Goal: Transaction & Acquisition: Purchase product/service

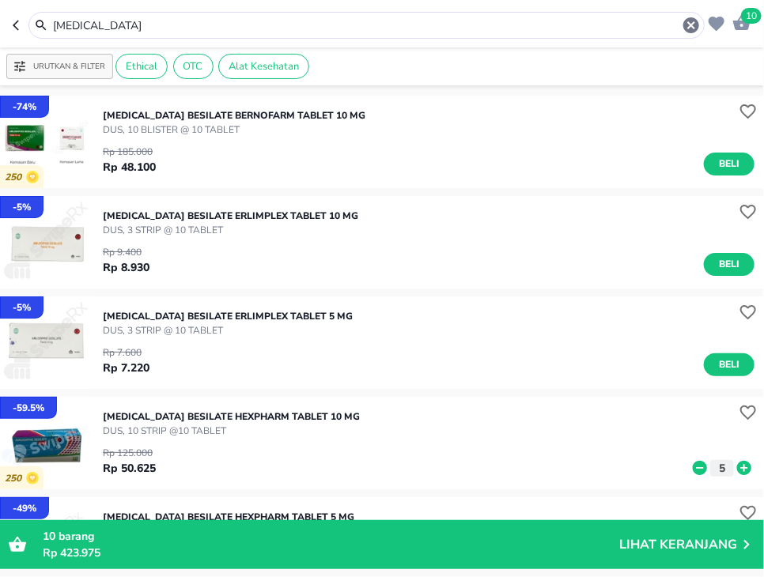
click at [146, 31] on input "[MEDICAL_DATA]" at bounding box center [366, 25] width 630 height 17
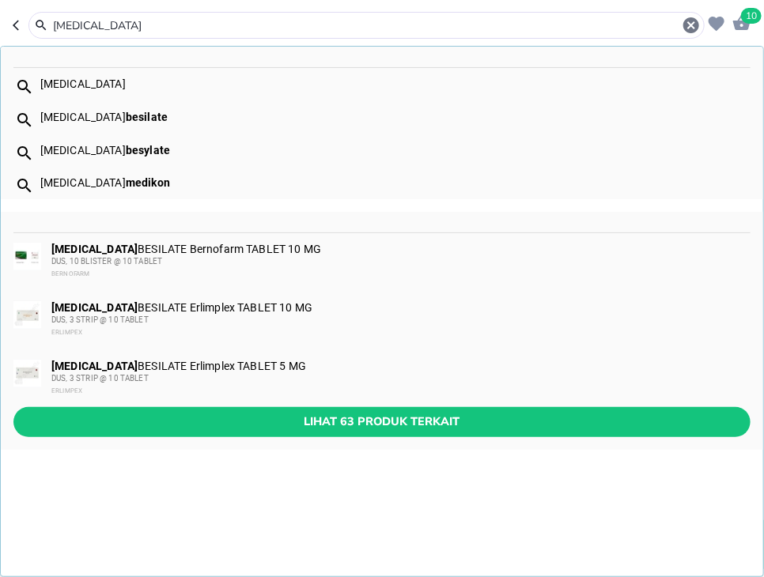
scroll to position [205, 0]
click at [145, 25] on input "[MEDICAL_DATA]" at bounding box center [366, 25] width 630 height 17
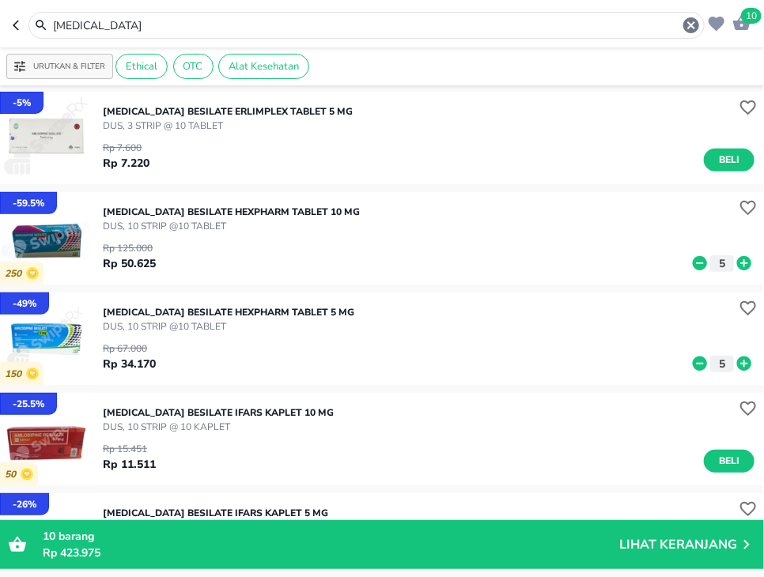
click at [278, 24] on input "[MEDICAL_DATA]" at bounding box center [366, 25] width 630 height 17
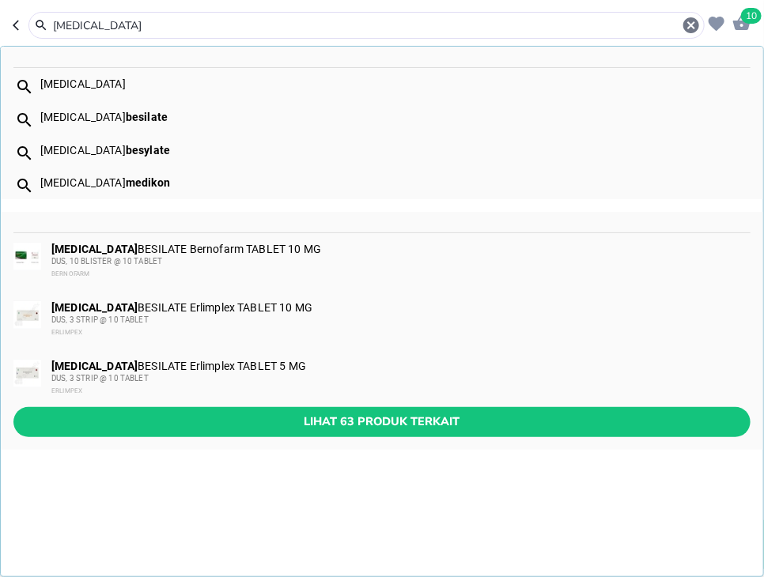
click at [278, 24] on input "[MEDICAL_DATA]" at bounding box center [366, 25] width 630 height 17
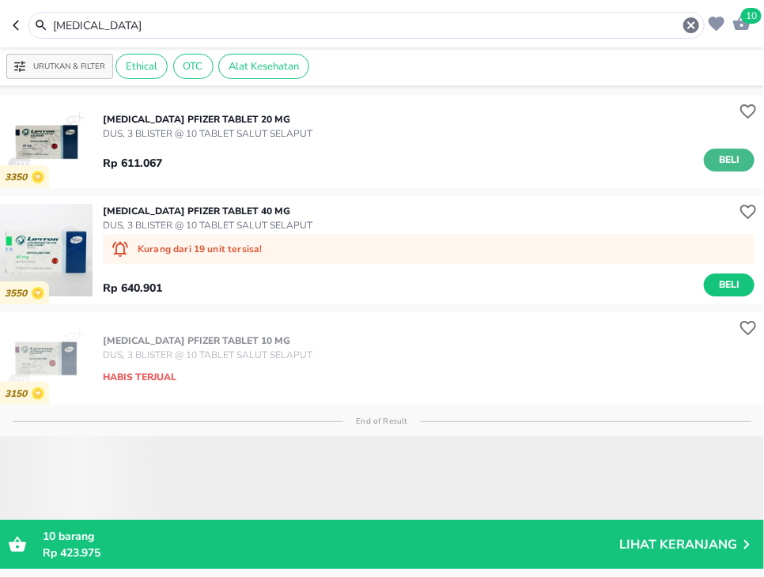
click at [712, 169] on button "Beli" at bounding box center [729, 160] width 51 height 23
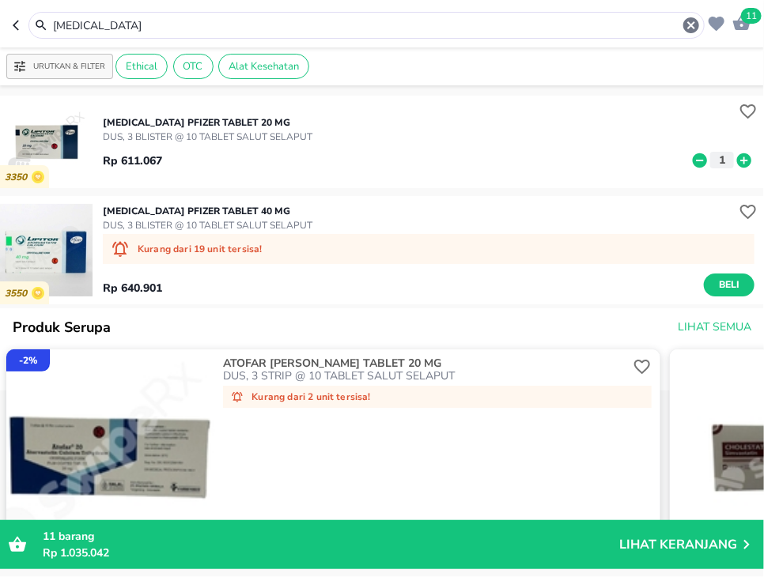
click at [348, 24] on input "[MEDICAL_DATA]" at bounding box center [366, 25] width 630 height 17
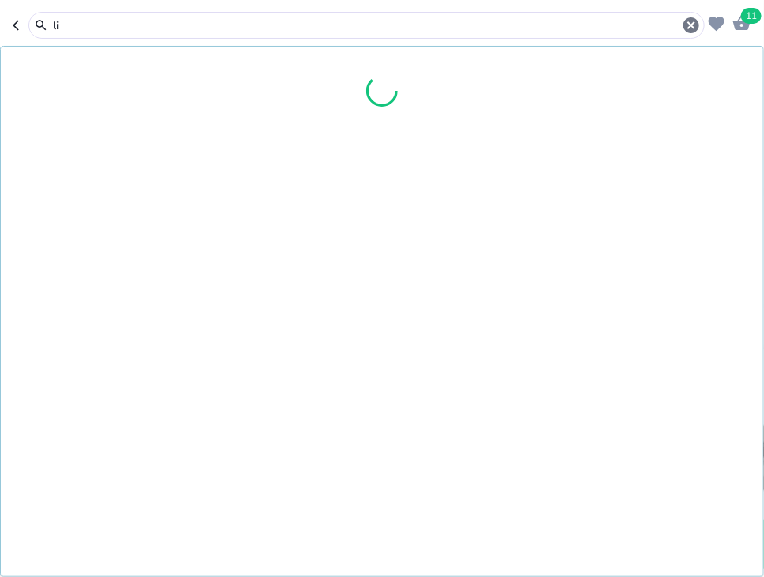
type input "l"
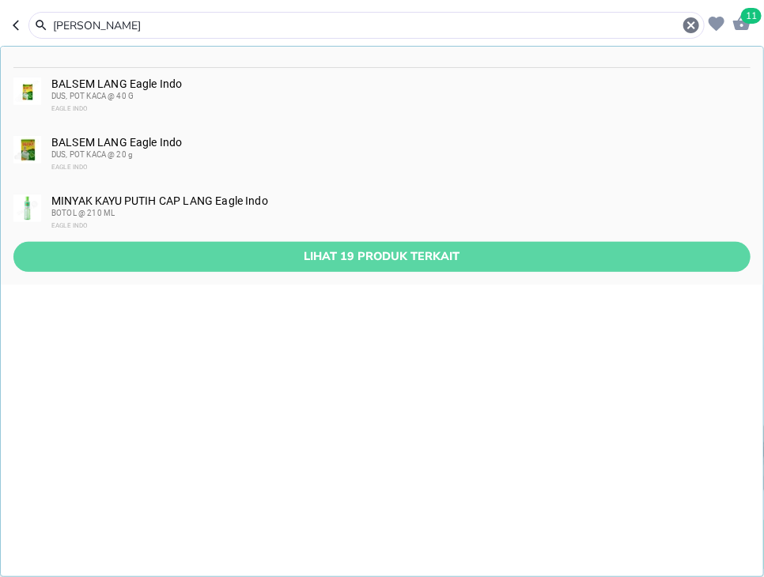
click at [391, 263] on span "Lihat 19 produk terkait" at bounding box center [382, 257] width 712 height 20
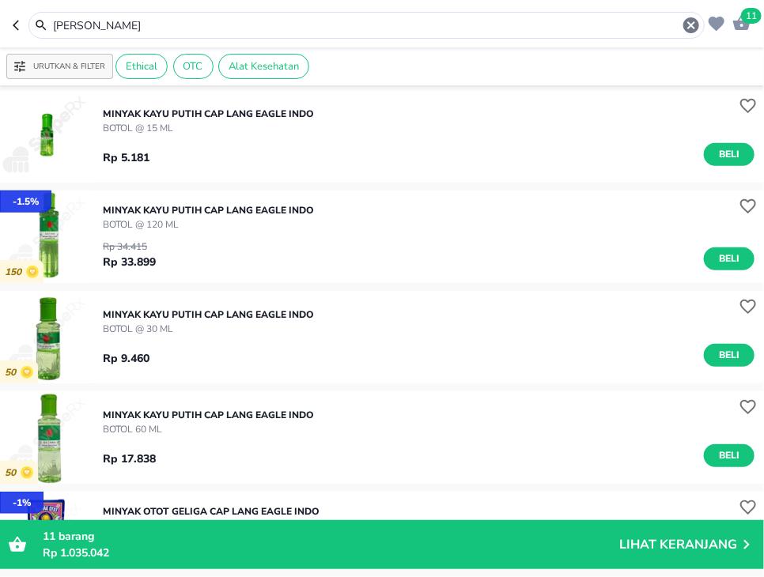
scroll to position [410, 0]
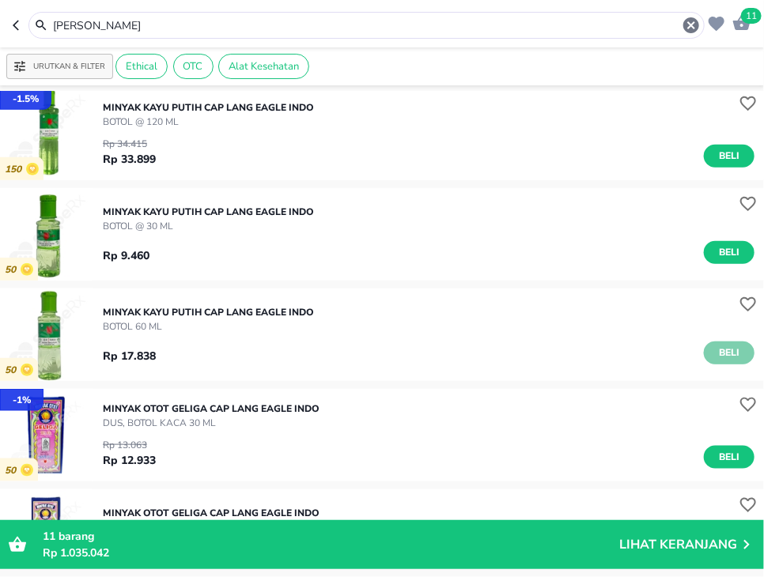
click at [736, 360] on span "Beli" at bounding box center [729, 353] width 27 height 17
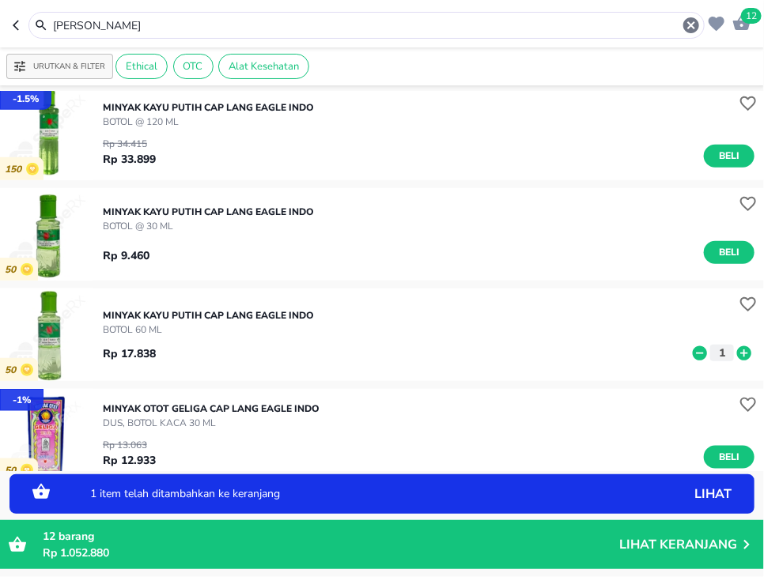
click at [743, 359] on icon at bounding box center [744, 353] width 14 height 14
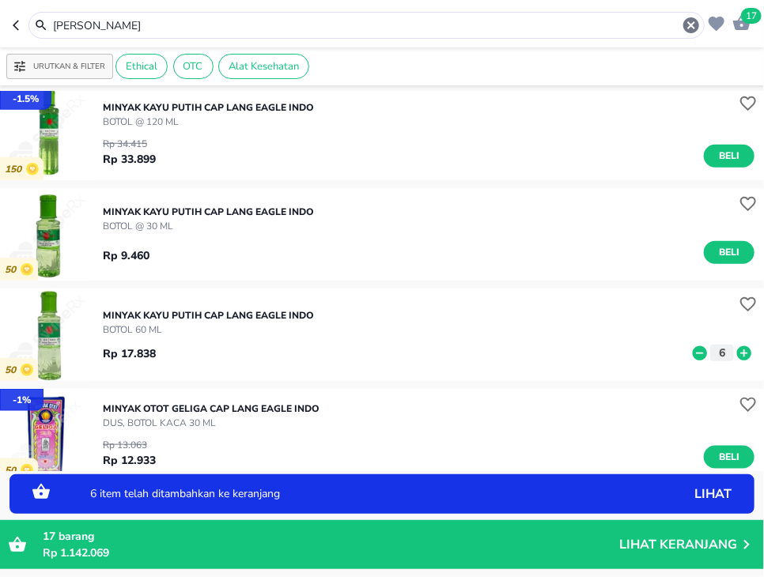
click at [743, 359] on icon at bounding box center [744, 353] width 14 height 14
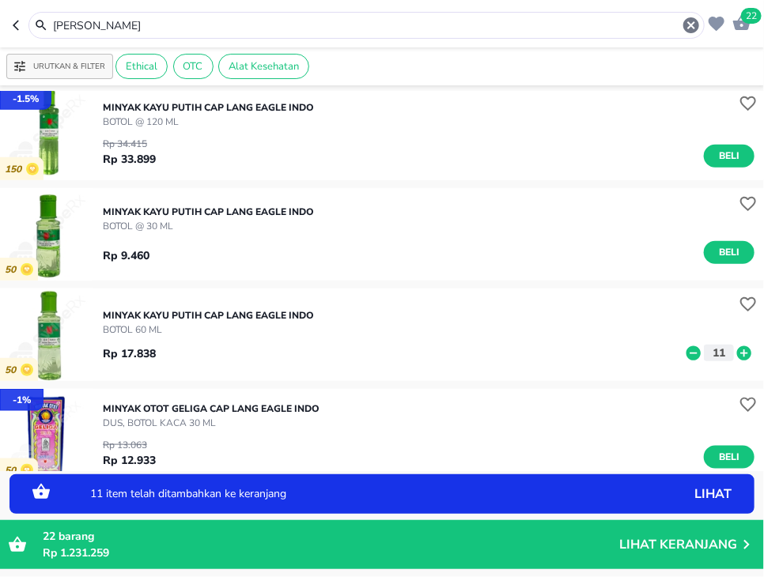
click at [743, 359] on icon at bounding box center [744, 353] width 14 height 14
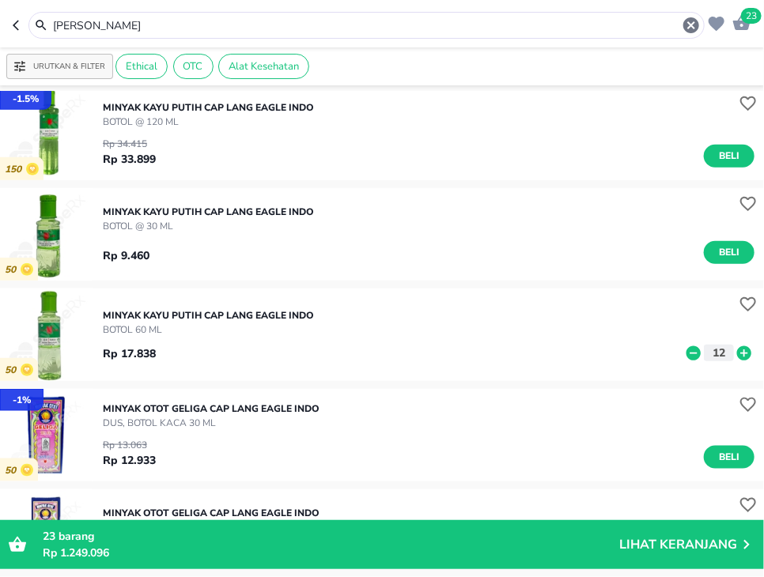
click at [370, 19] on input "[PERSON_NAME]" at bounding box center [366, 25] width 630 height 17
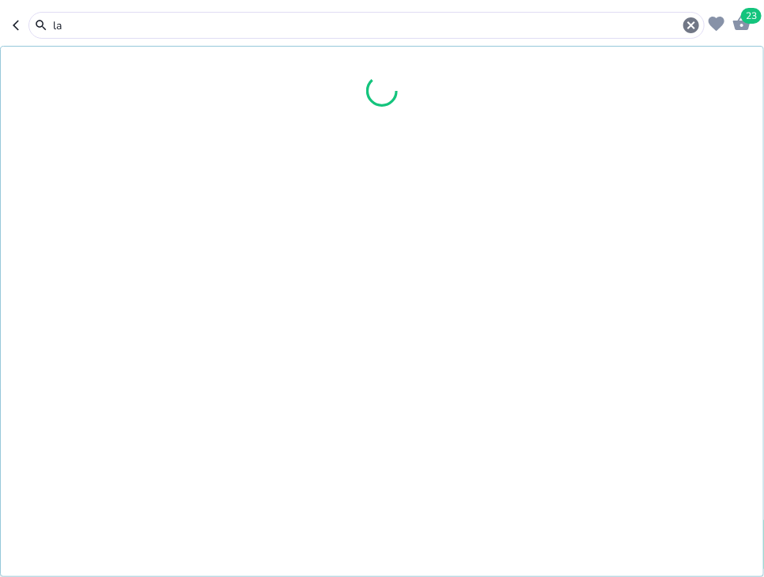
type input "l"
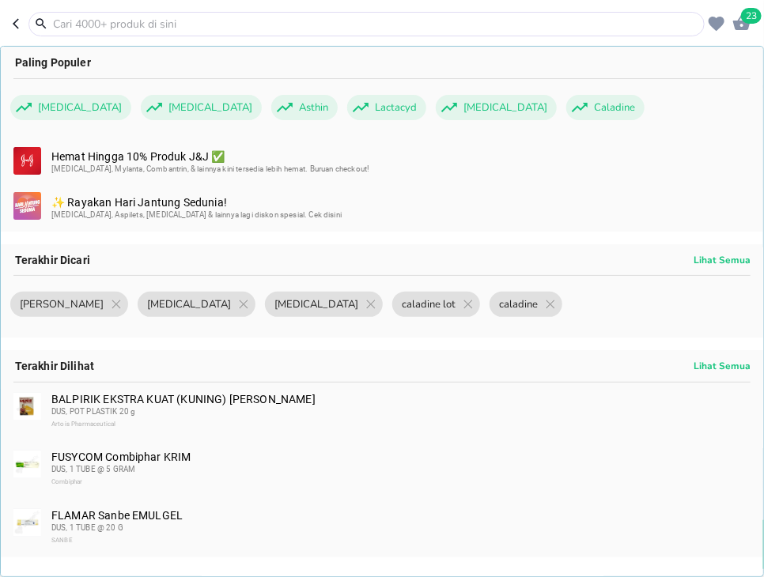
type input "b"
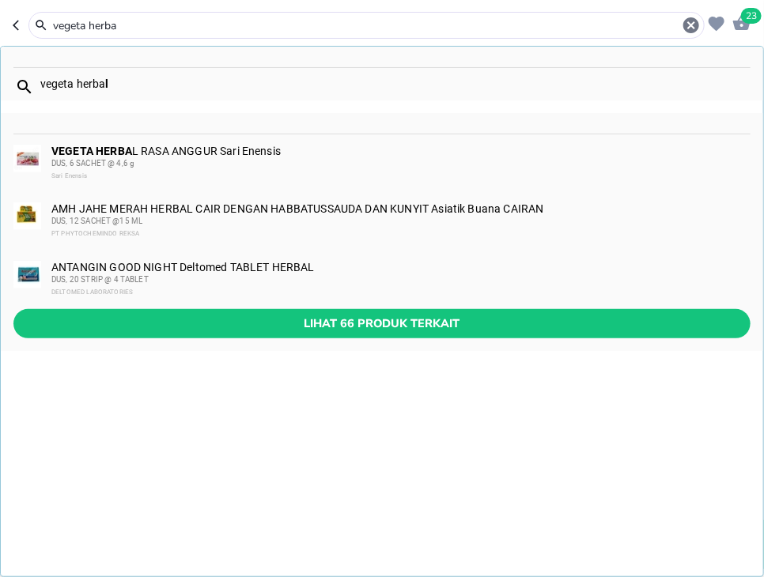
type input "vegeta herba"
click at [210, 158] on div "DUS, 6 SACHET @ 4,6 g" at bounding box center [400, 163] width 698 height 13
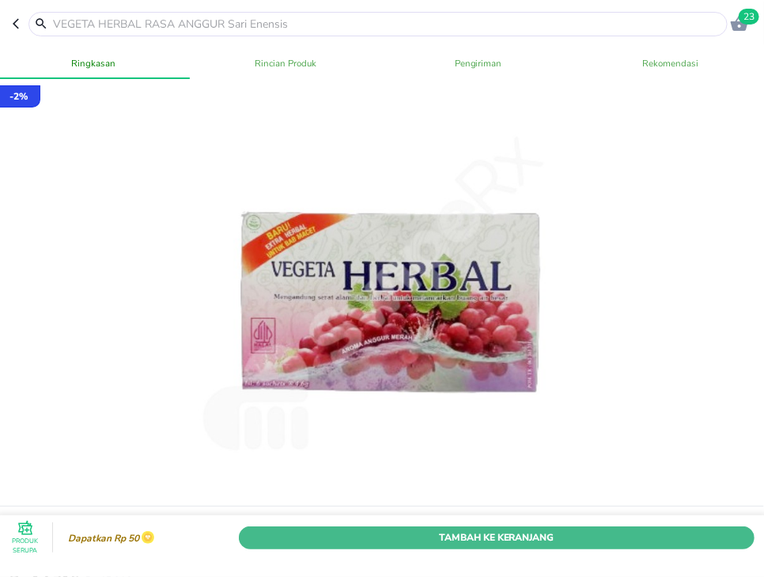
click at [626, 544] on span "Tambah Ke Keranjang" at bounding box center [497, 537] width 492 height 17
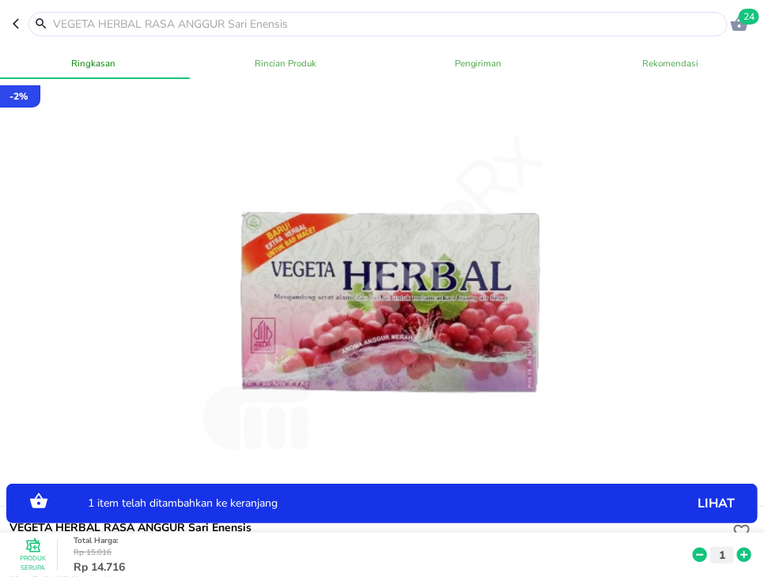
click at [740, 556] on icon at bounding box center [744, 555] width 14 height 14
click at [741, 556] on icon at bounding box center [744, 555] width 14 height 14
click at [289, 24] on input "text" at bounding box center [387, 24] width 672 height 17
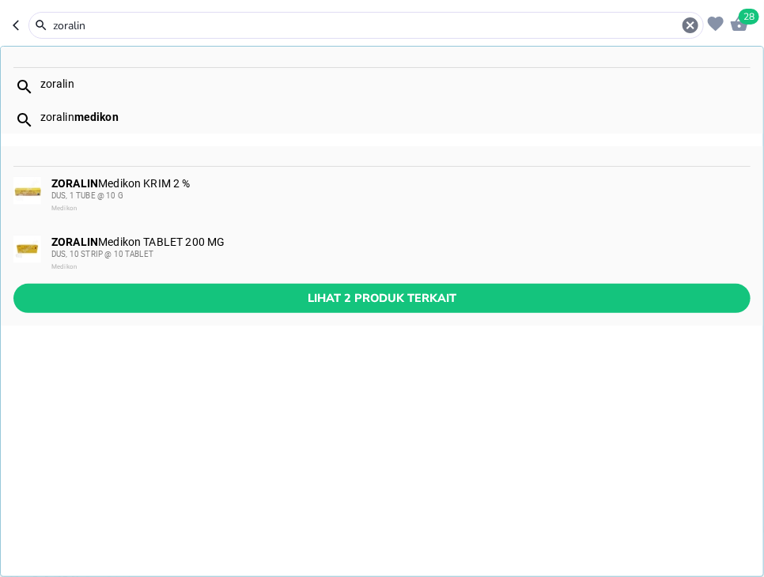
type input "zoralin"
click at [297, 187] on div "ZORALIN Medikon KRIM 2 % DUS, 1 TUBE @ 10 G Medikon" at bounding box center [400, 196] width 698 height 38
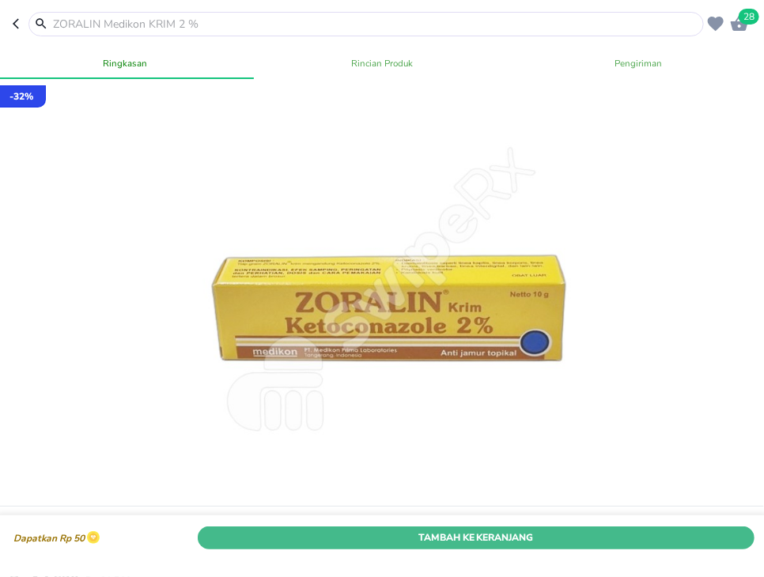
click at [636, 533] on span "Tambah Ke Keranjang" at bounding box center [477, 537] width 534 height 17
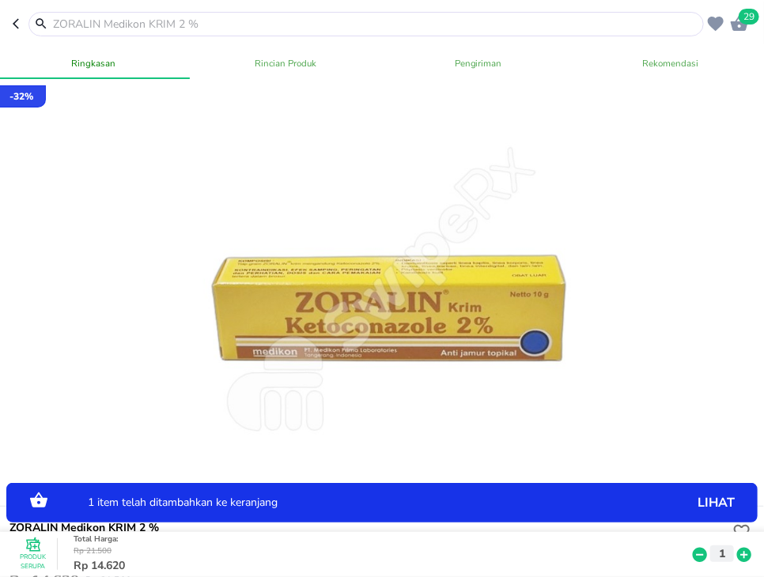
click at [751, 555] on icon at bounding box center [744, 555] width 14 height 14
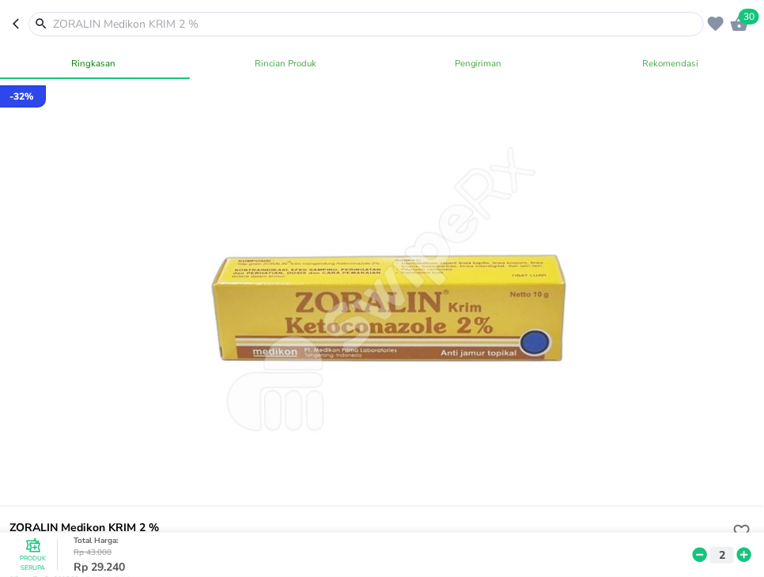
click at [123, 21] on input "text" at bounding box center [375, 24] width 649 height 17
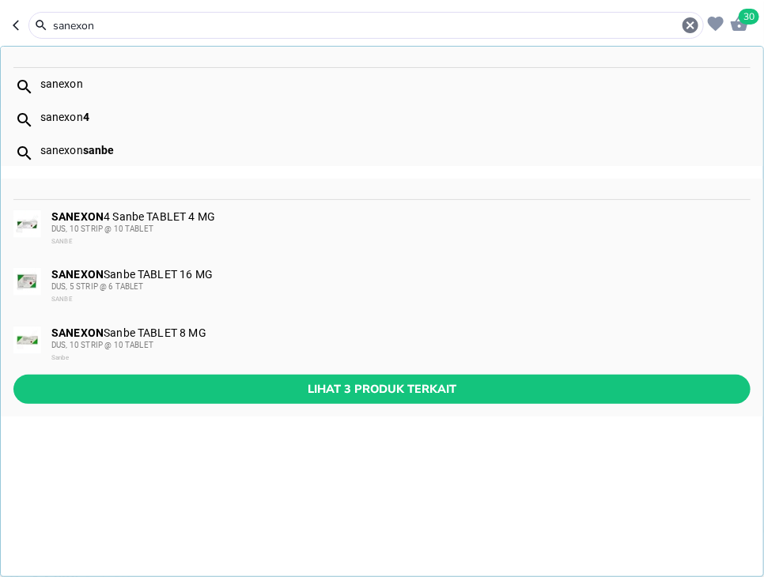
type input "sanexon"
click at [189, 217] on div "SANEXON 4 Sanbe TABLET 4 MG DUS, 10 STRIP @ 10 TABLET SANBE" at bounding box center [400, 229] width 698 height 38
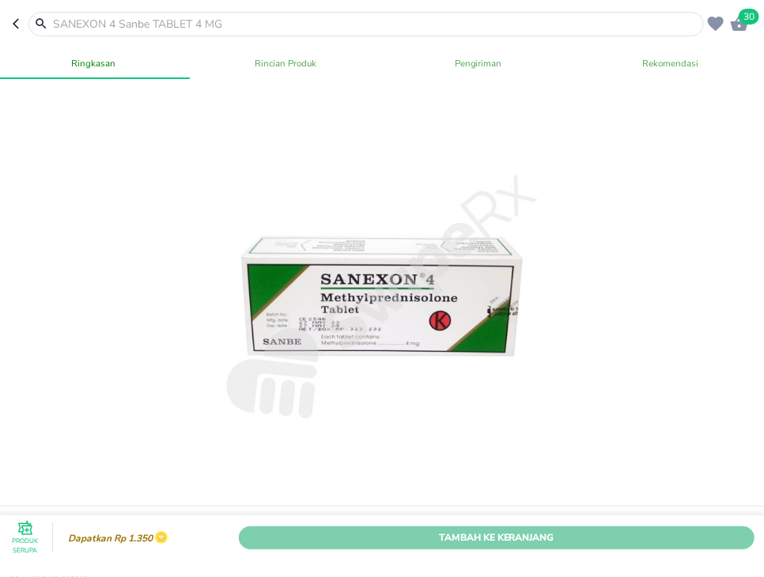
click at [535, 533] on span "Tambah Ke Keranjang" at bounding box center [497, 537] width 492 height 17
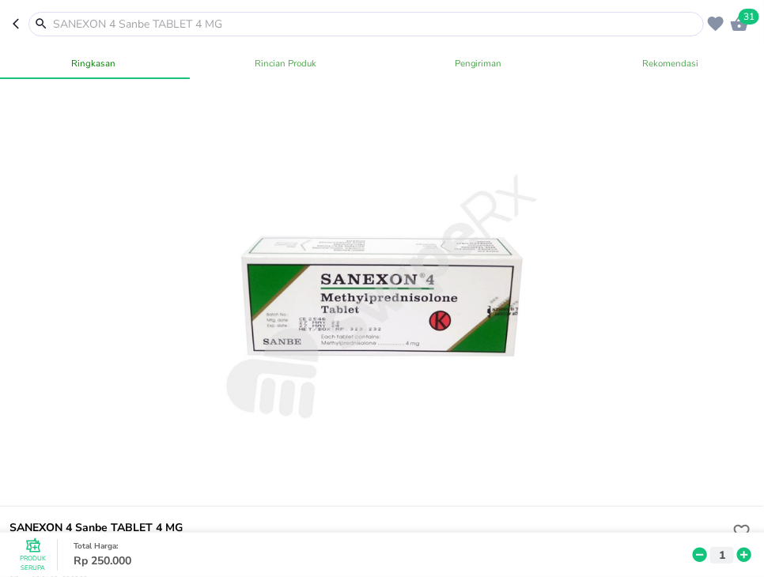
click at [122, 30] on input "text" at bounding box center [375, 24] width 649 height 17
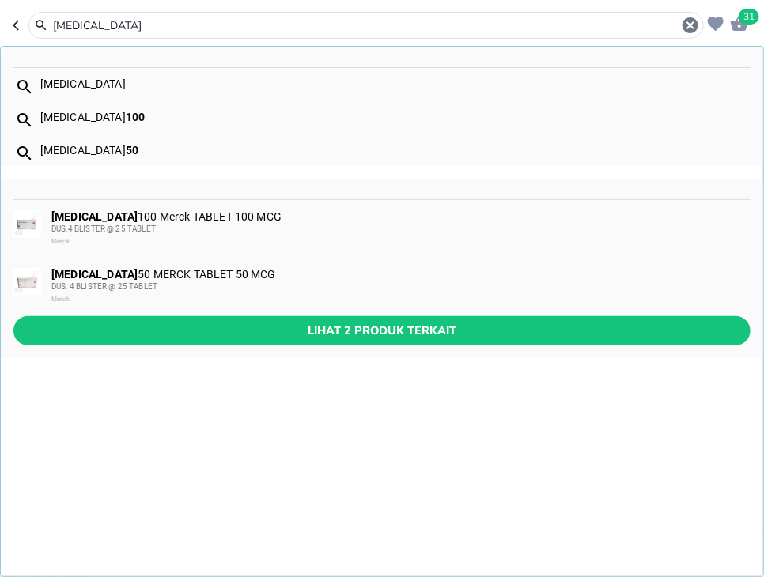
type input "[MEDICAL_DATA]"
click at [243, 223] on div "DUS,4 BLISTER @ 25 TABLET" at bounding box center [400, 229] width 698 height 13
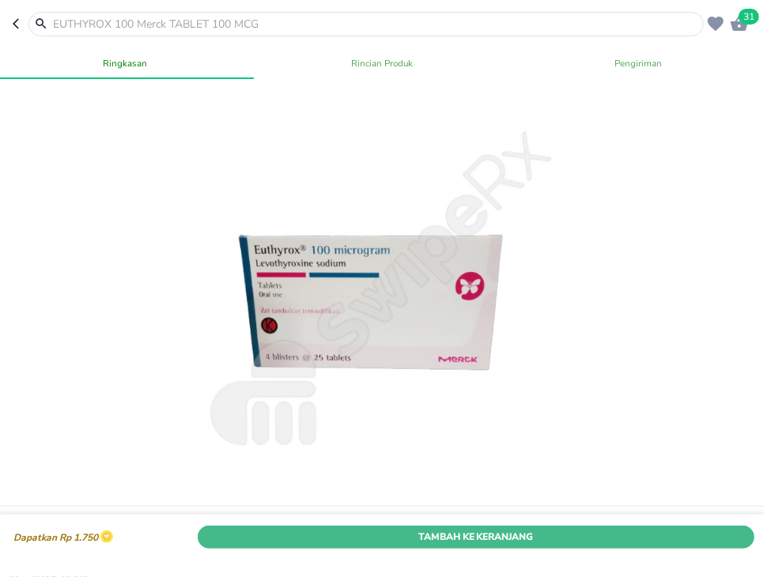
click at [612, 543] on span "Tambah Ke Keranjang" at bounding box center [477, 537] width 534 height 17
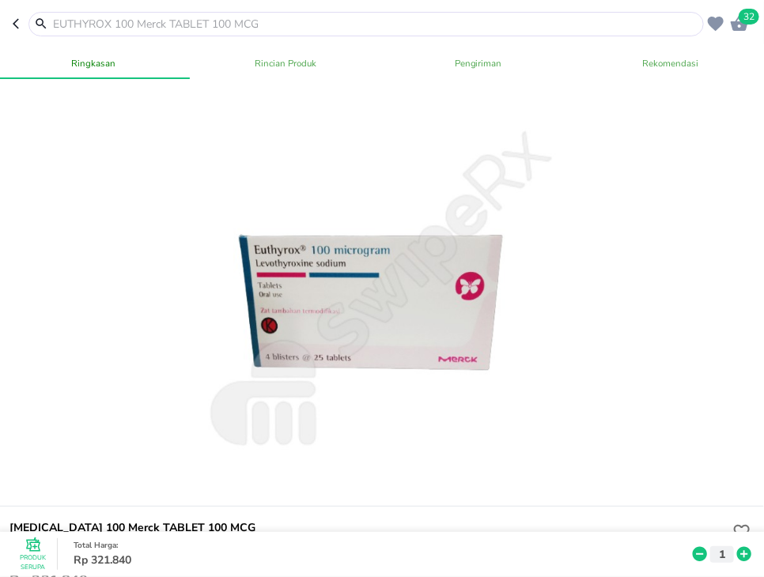
click at [251, 25] on input "text" at bounding box center [375, 24] width 649 height 17
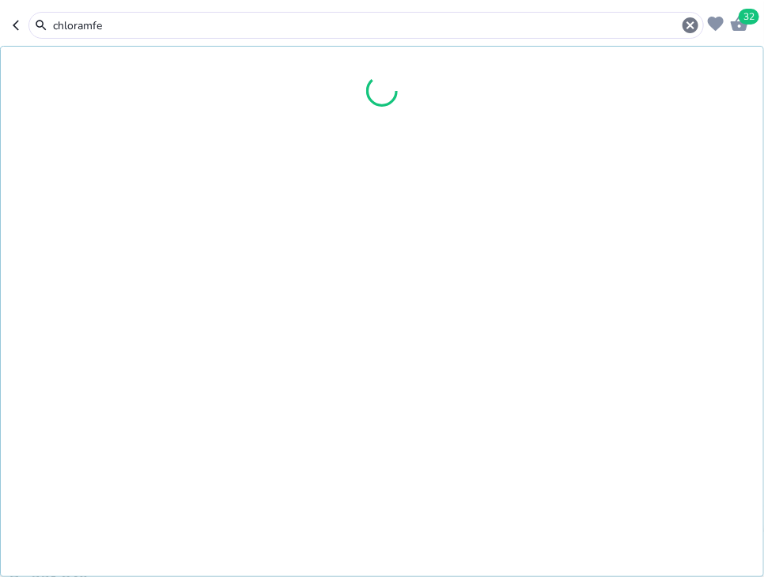
type input "chloramfec"
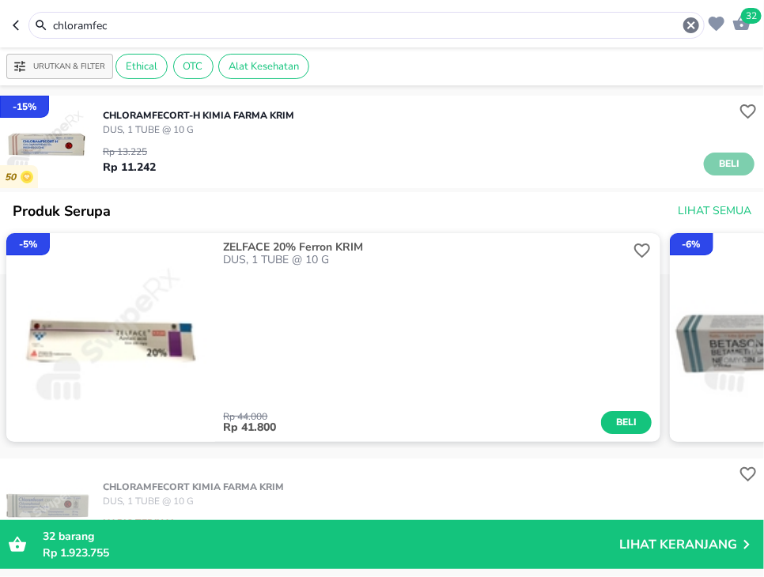
click at [722, 163] on span "Beli" at bounding box center [729, 164] width 27 height 17
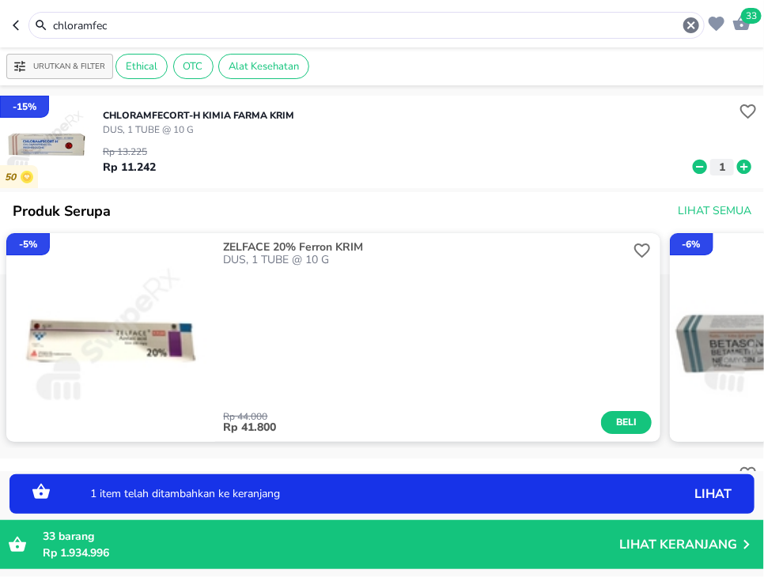
click at [739, 163] on icon at bounding box center [744, 167] width 14 height 14
click at [739, 166] on icon at bounding box center [744, 167] width 14 height 14
click at [741, 170] on icon at bounding box center [744, 167] width 14 height 14
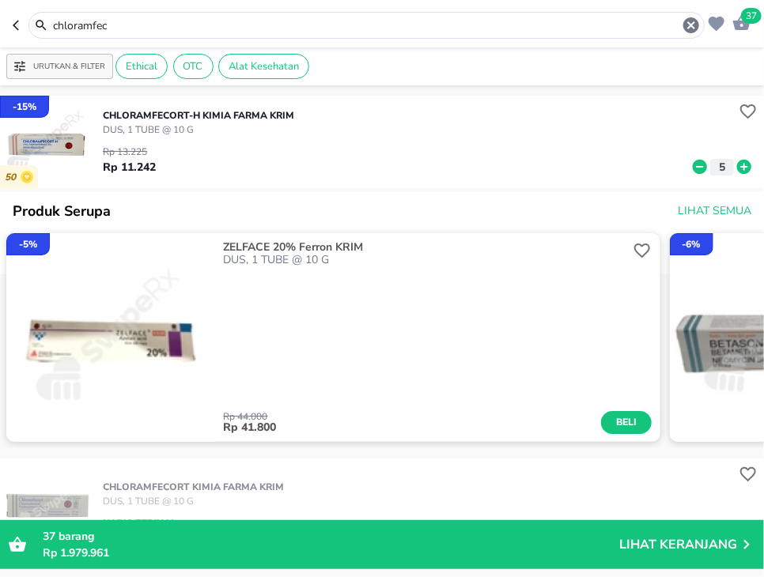
click at [705, 166] on icon at bounding box center [700, 167] width 14 height 14
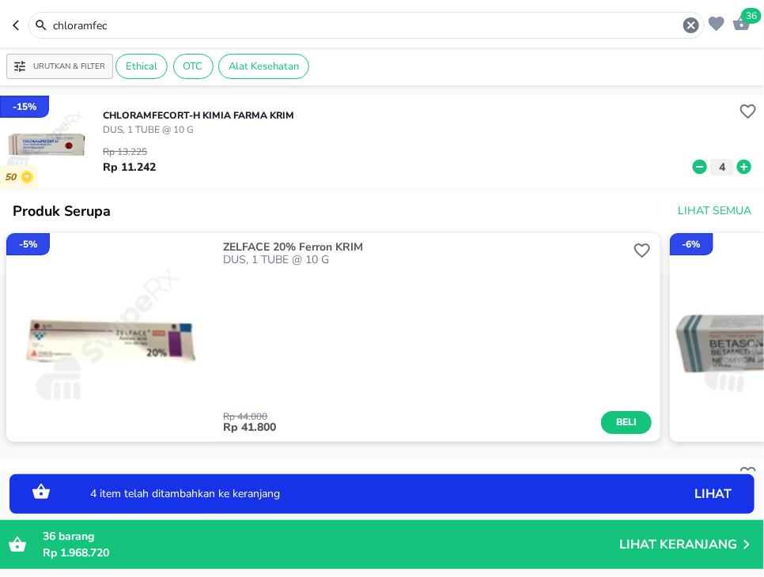
click at [705, 166] on icon at bounding box center [700, 167] width 14 height 14
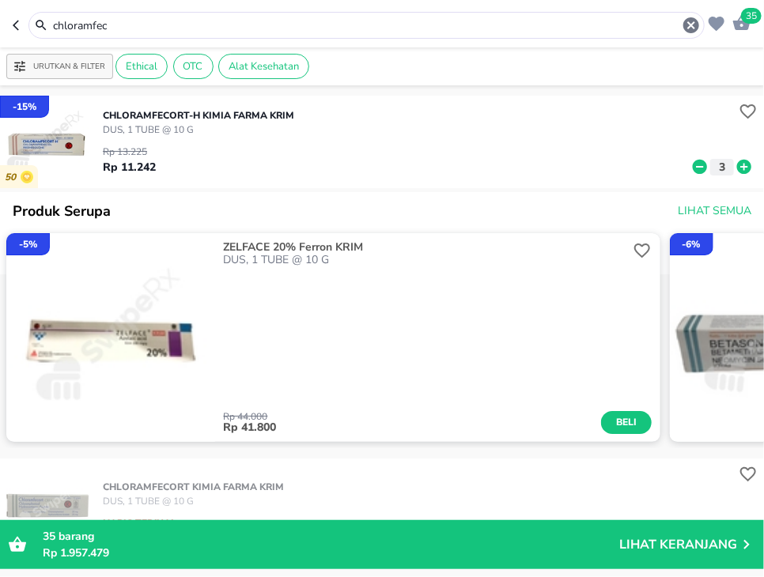
click at [319, 25] on input "chloramfec" at bounding box center [366, 25] width 630 height 17
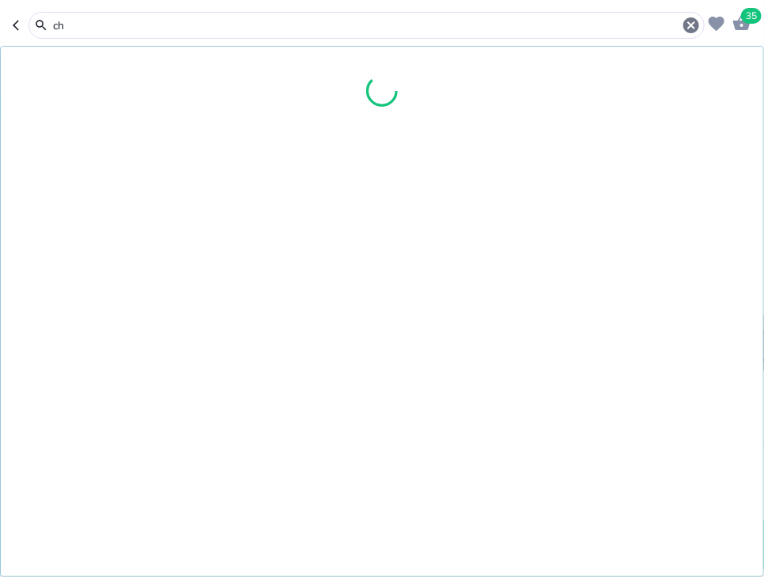
type input "c"
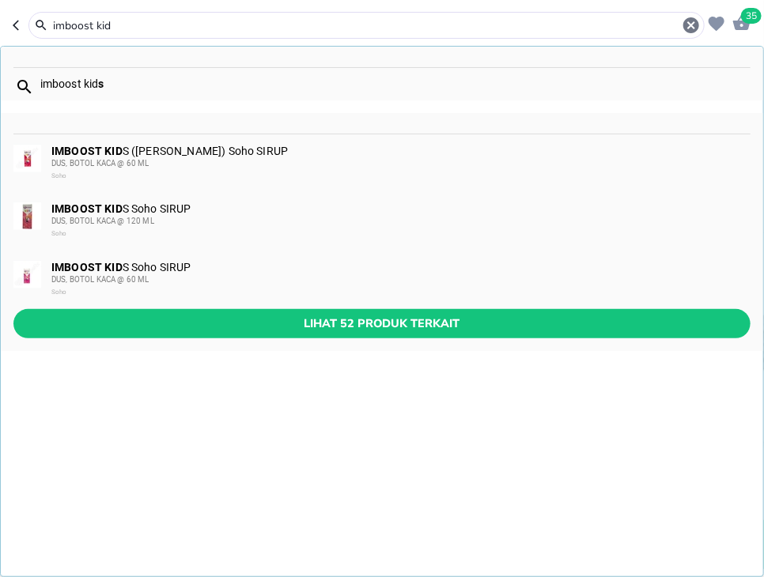
type input "imboost kid"
click at [251, 274] on div "DUS, BOTOL KACA @ 60 ML" at bounding box center [400, 280] width 698 height 13
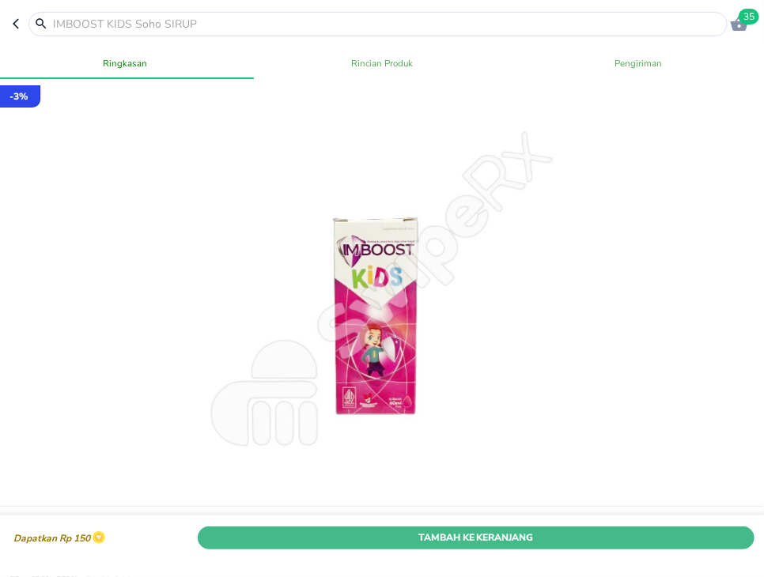
click at [612, 531] on span "Tambah Ke Keranjang" at bounding box center [477, 537] width 534 height 17
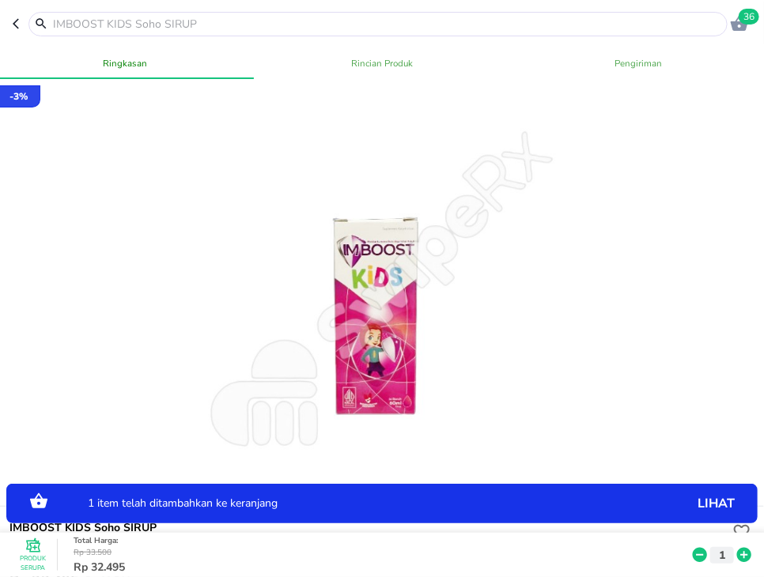
click at [749, 553] on icon at bounding box center [744, 555] width 14 height 14
click at [698, 553] on icon at bounding box center [700, 555] width 14 height 14
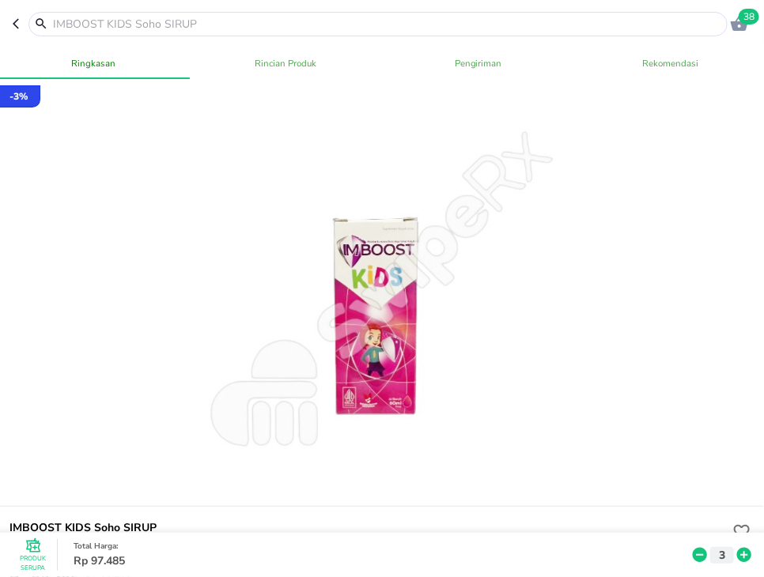
click at [467, 30] on input "text" at bounding box center [387, 24] width 672 height 17
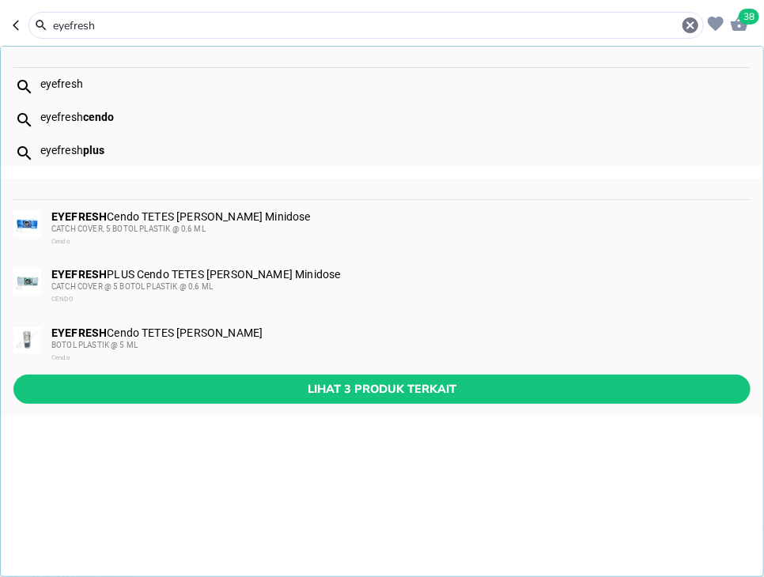
type input "eyefresh"
drag, startPoint x: 331, startPoint y: 354, endPoint x: 599, endPoint y: 482, distance: 296.1
click at [332, 354] on div "Cendo" at bounding box center [400, 358] width 698 height 13
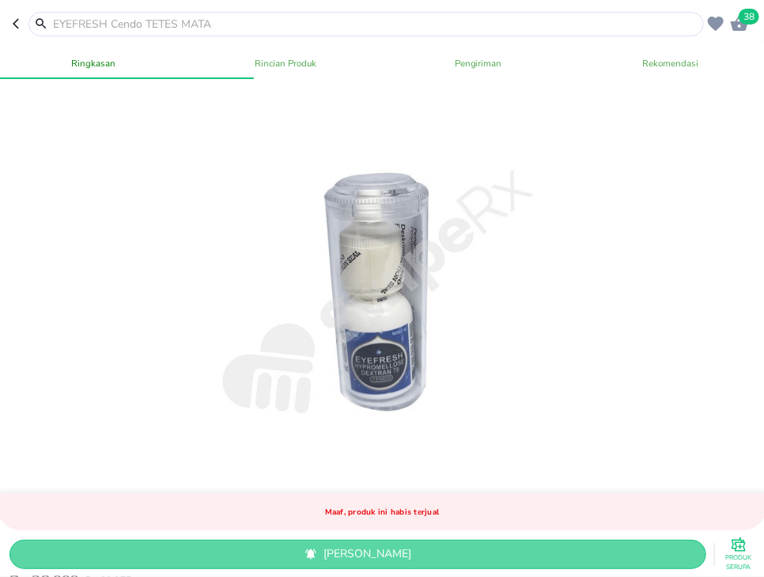
click at [596, 557] on span "[PERSON_NAME]" at bounding box center [357, 556] width 671 height 20
